Goal: Task Accomplishment & Management: Manage account settings

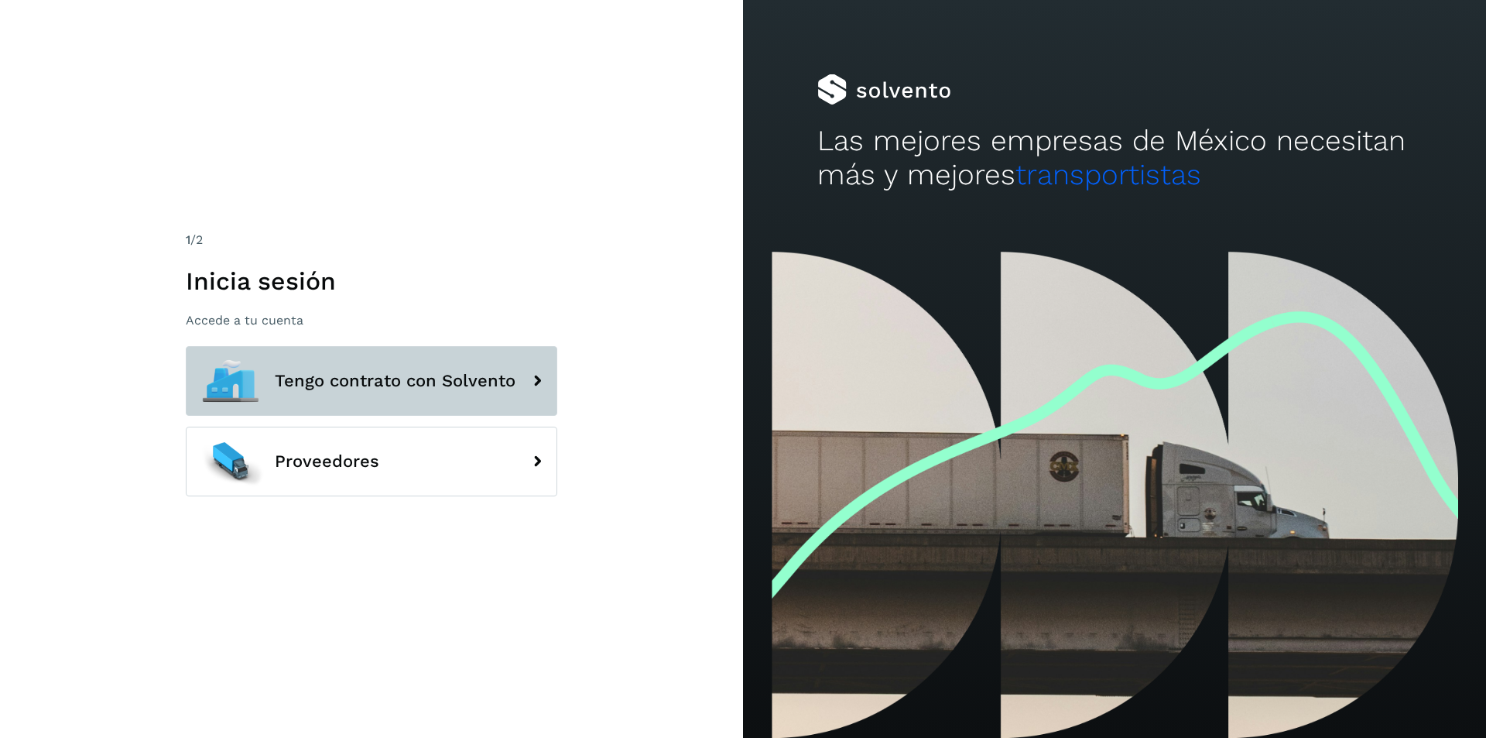
click at [519, 379] on button "Tengo contrato con Solvento" at bounding box center [372, 381] width 372 height 70
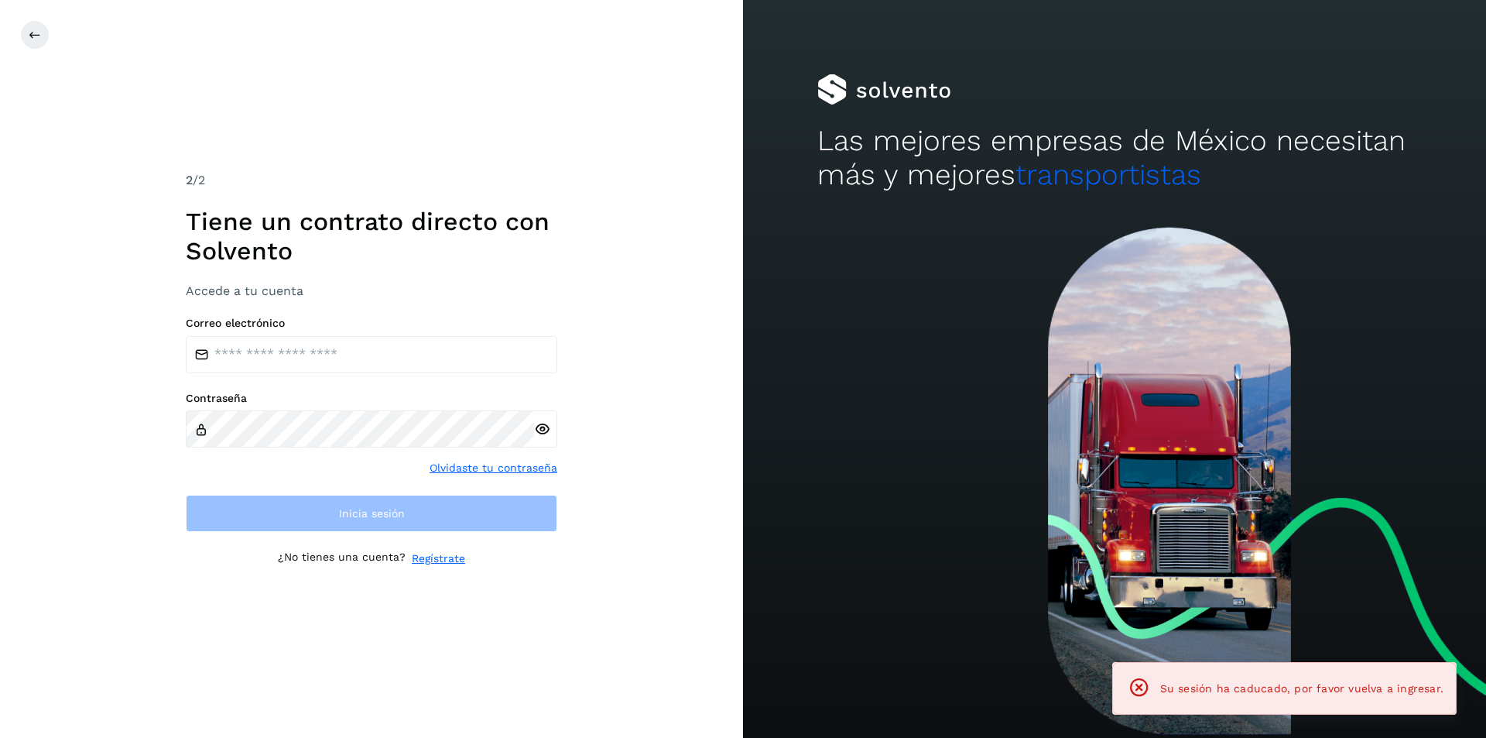
click at [494, 381] on div "Correo electrónico Contraseña Olvidaste tu contraseña Inicia sesión" at bounding box center [372, 425] width 372 height 216
click at [444, 358] on input "email" at bounding box center [372, 354] width 372 height 37
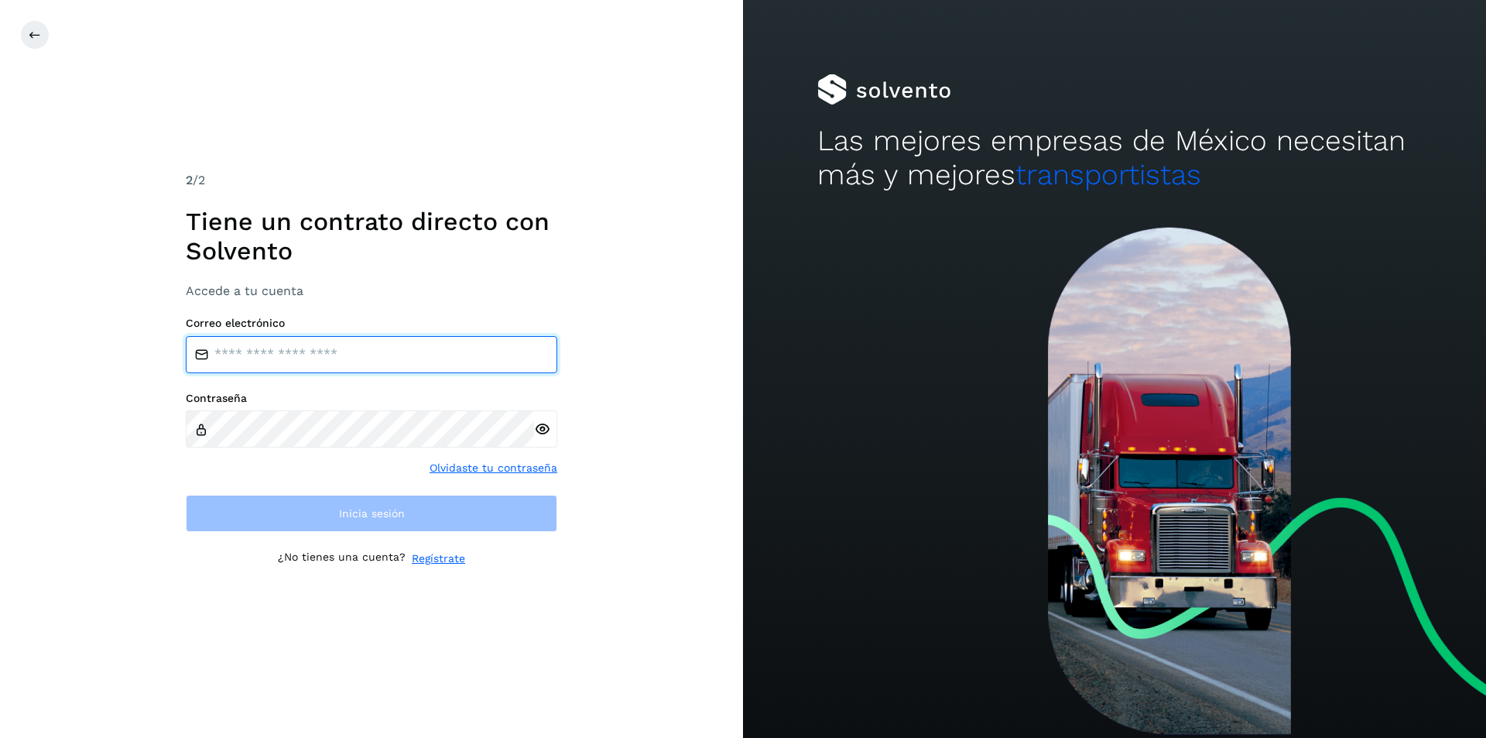
type input "**********"
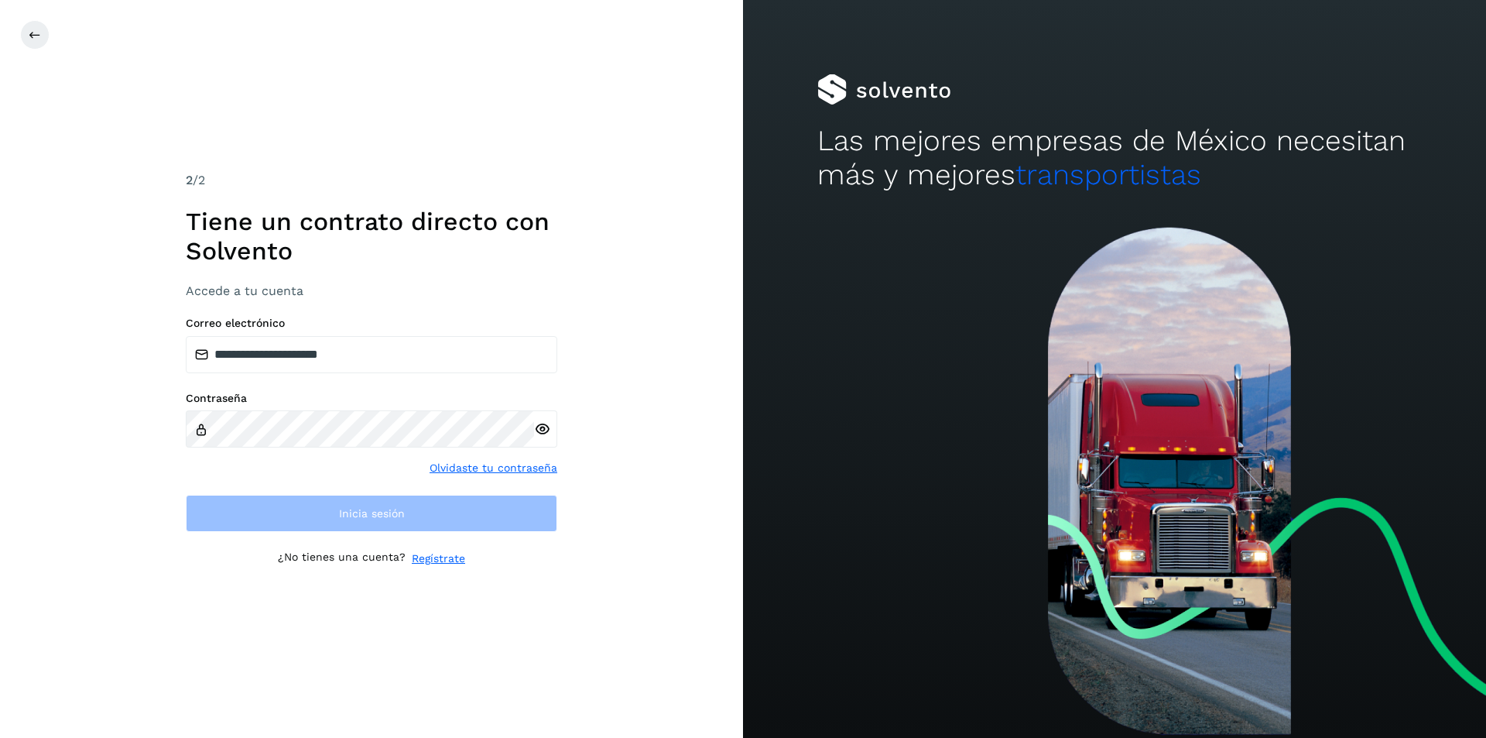
click at [357, 409] on div "Contraseña" at bounding box center [372, 420] width 372 height 57
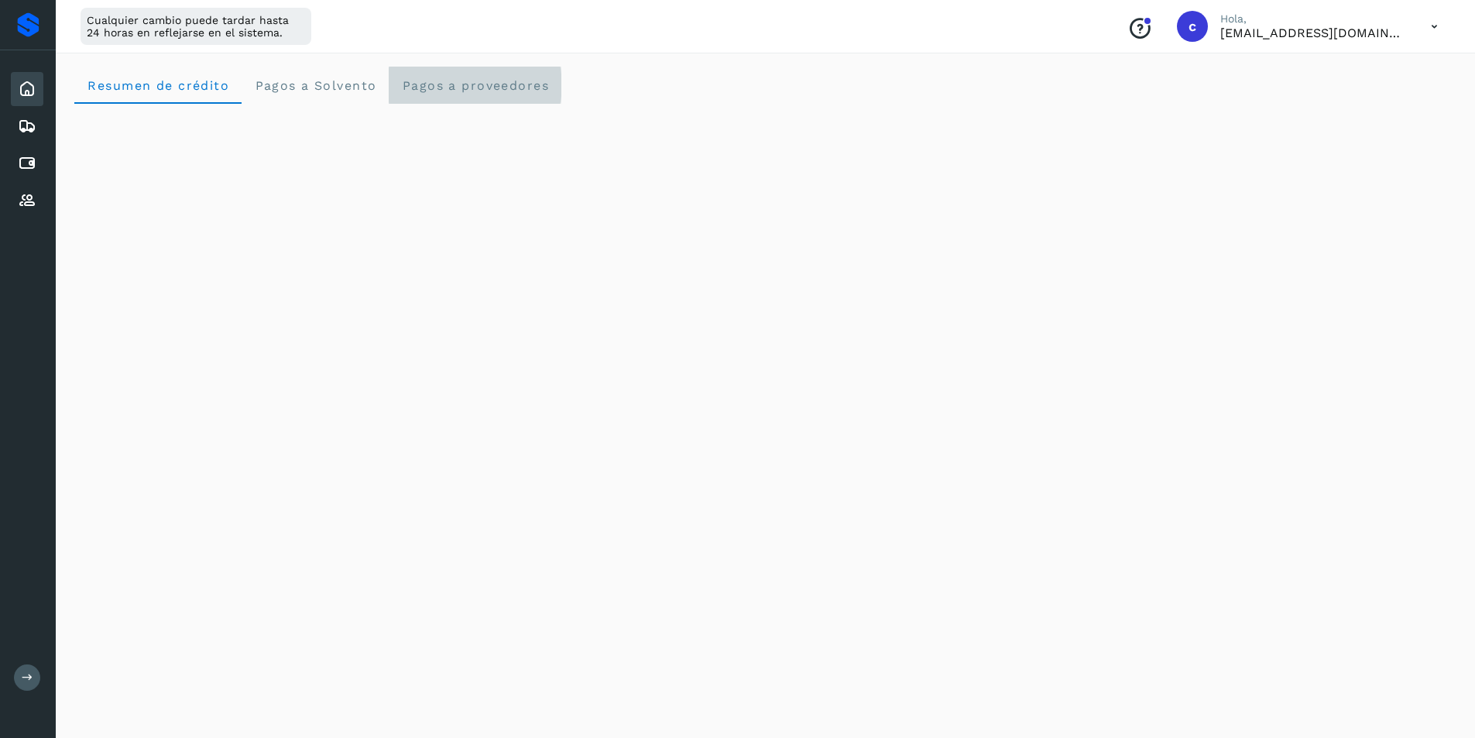
click at [491, 91] on span "Pagos a proveedores" at bounding box center [475, 85] width 148 height 15
